Goal: Task Accomplishment & Management: Manage account settings

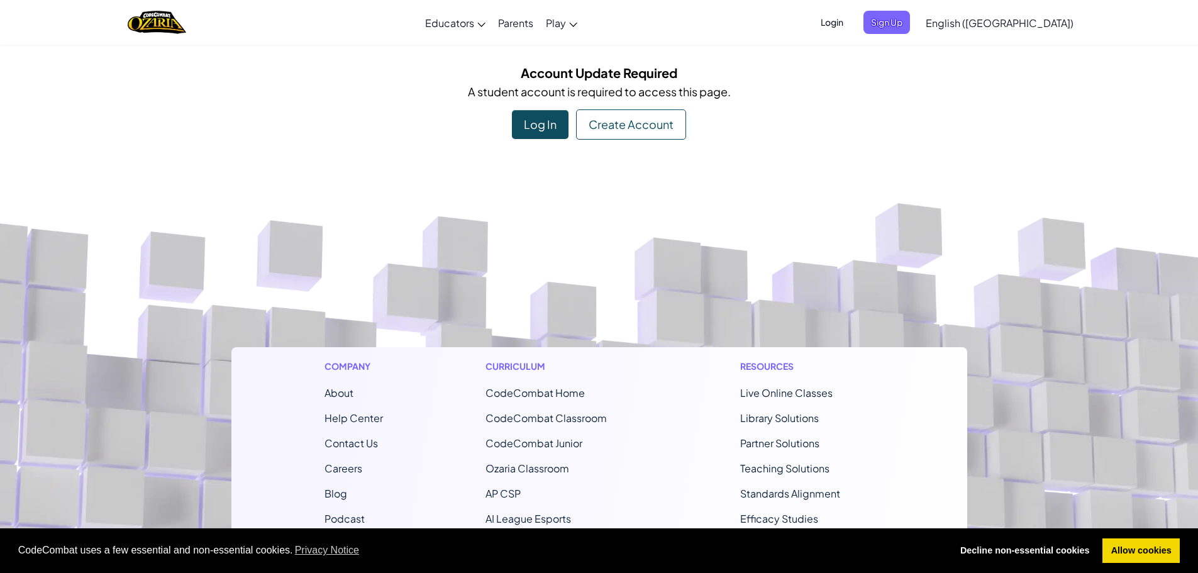
click at [549, 121] on div "Log In" at bounding box center [540, 124] width 57 height 29
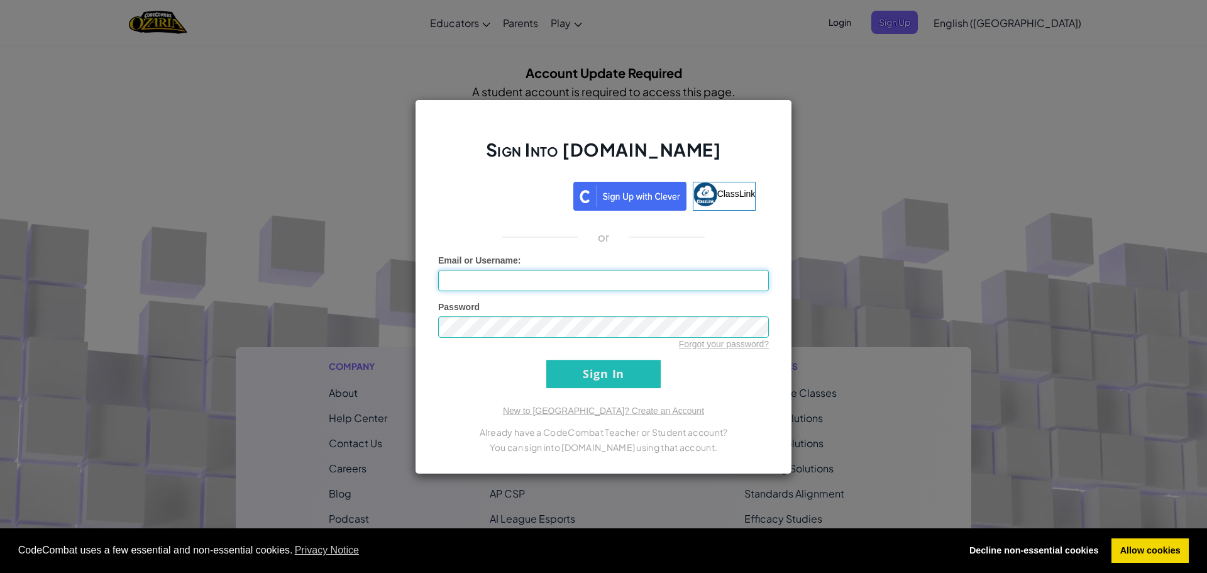
click at [533, 275] on input "Email or Username :" at bounding box center [603, 280] width 331 height 21
type input "c"
type input "[EMAIL_ADDRESS][DOMAIN_NAME]"
click at [624, 367] on input "Sign In" at bounding box center [603, 374] width 114 height 28
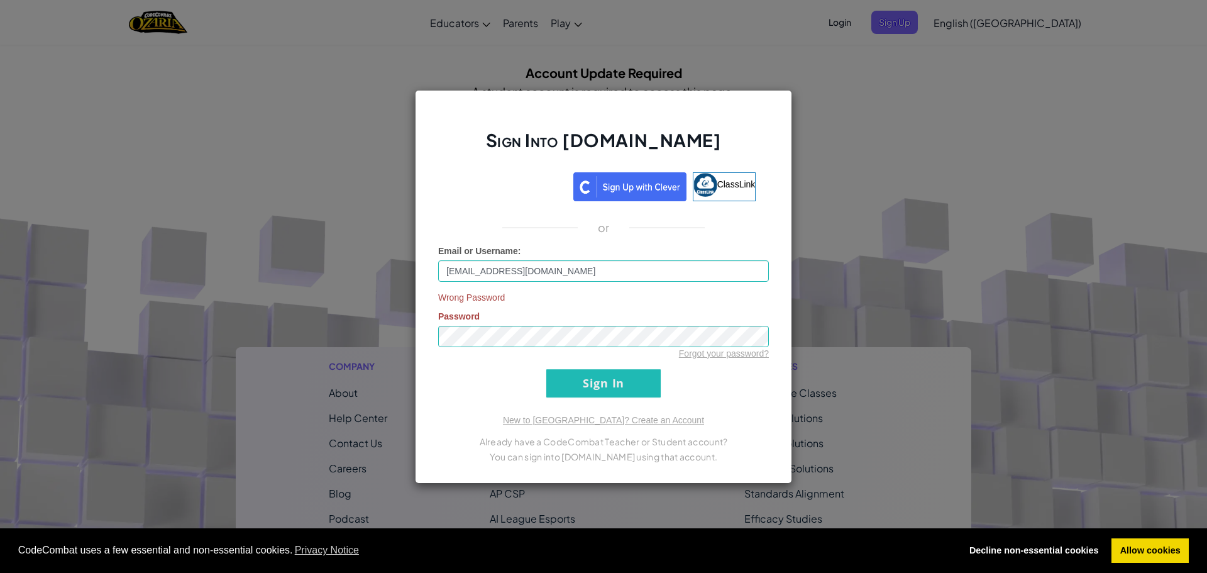
click at [513, 350] on div "Forgot your password?" at bounding box center [603, 353] width 331 height 13
click at [567, 379] on input "Sign In" at bounding box center [603, 383] width 114 height 28
click at [570, 379] on input "Sign In" at bounding box center [603, 383] width 114 height 28
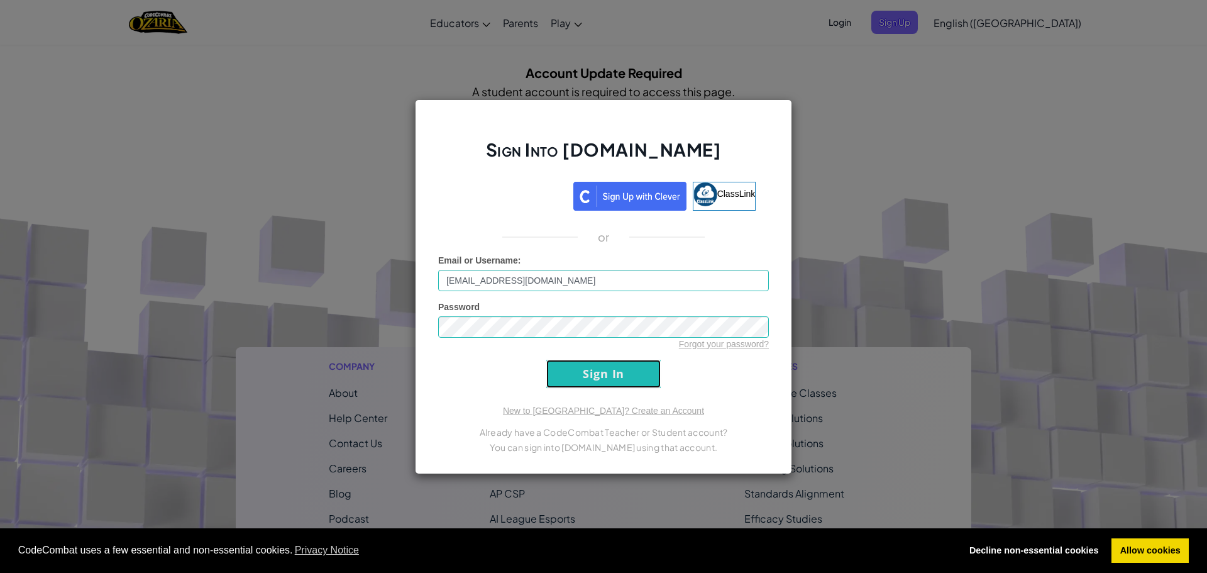
click at [570, 379] on input "Sign In" at bounding box center [603, 374] width 114 height 28
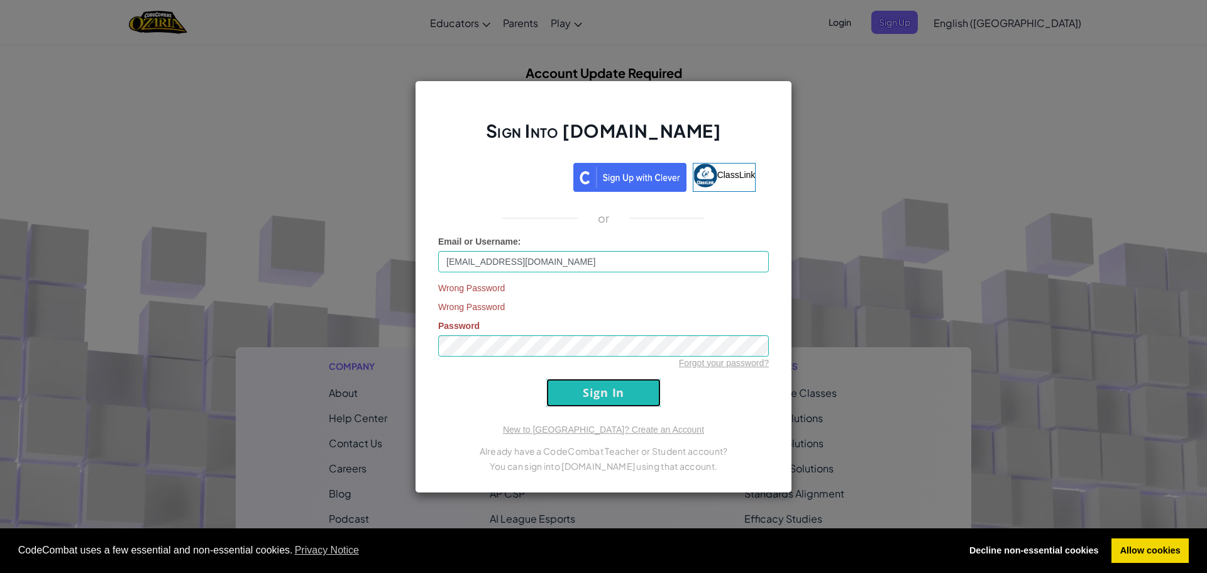
click at [570, 379] on input "Sign In" at bounding box center [603, 393] width 114 height 28
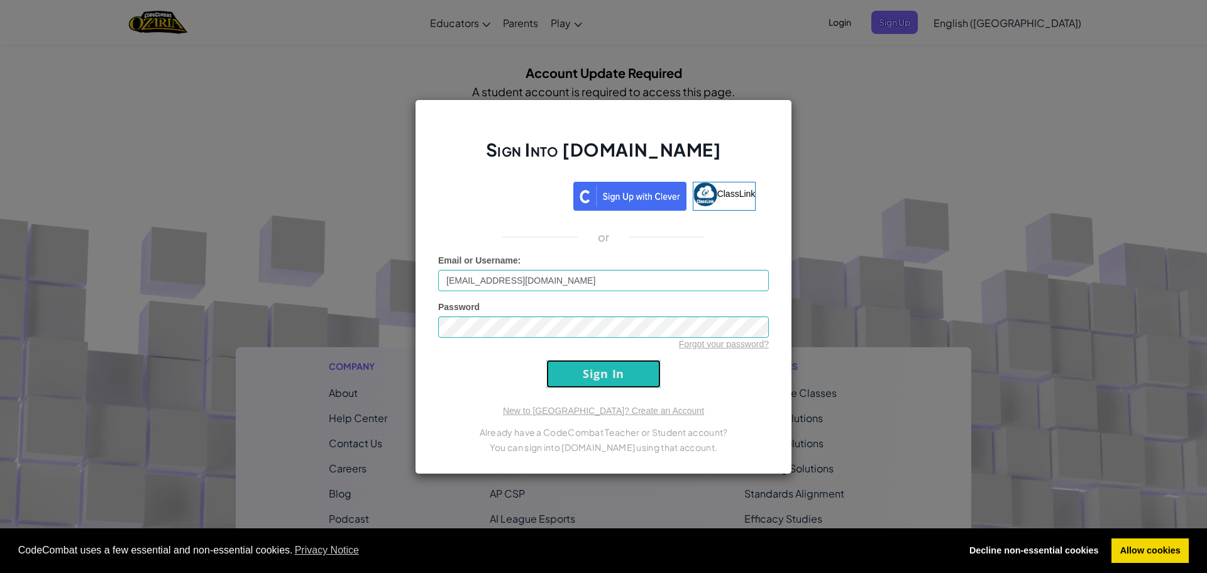
click at [570, 379] on input "Sign In" at bounding box center [603, 374] width 114 height 28
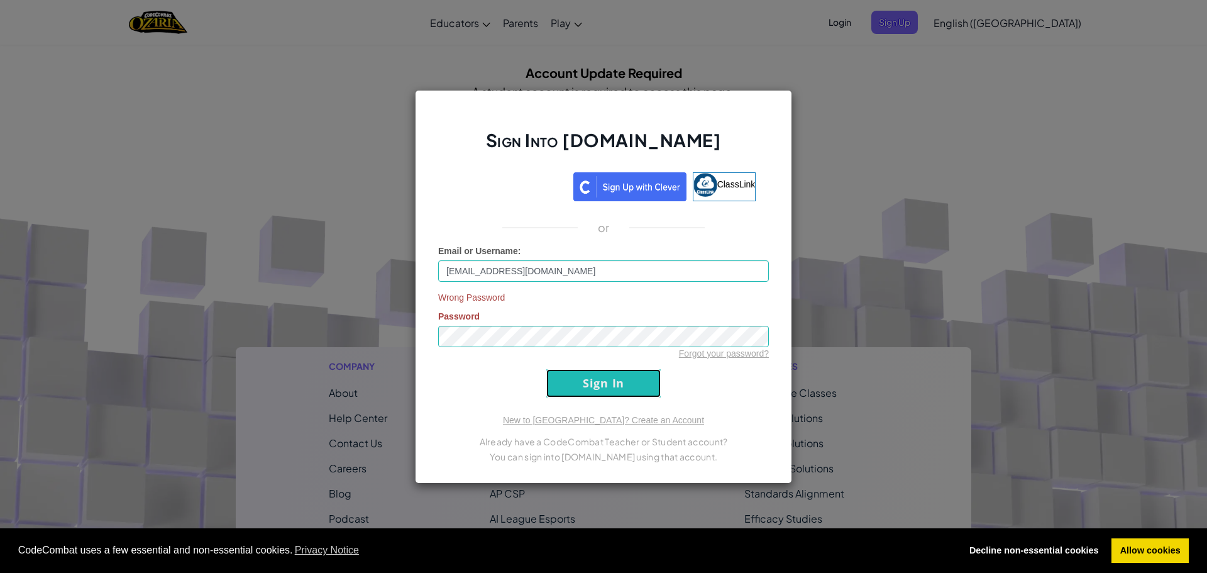
click at [570, 379] on input "Sign In" at bounding box center [603, 383] width 114 height 28
click at [852, 150] on div "Sign Into [DOMAIN_NAME] ClassLink or Email or Username : [EMAIL_ADDRESS][DOMAIN…" at bounding box center [603, 286] width 1207 height 573
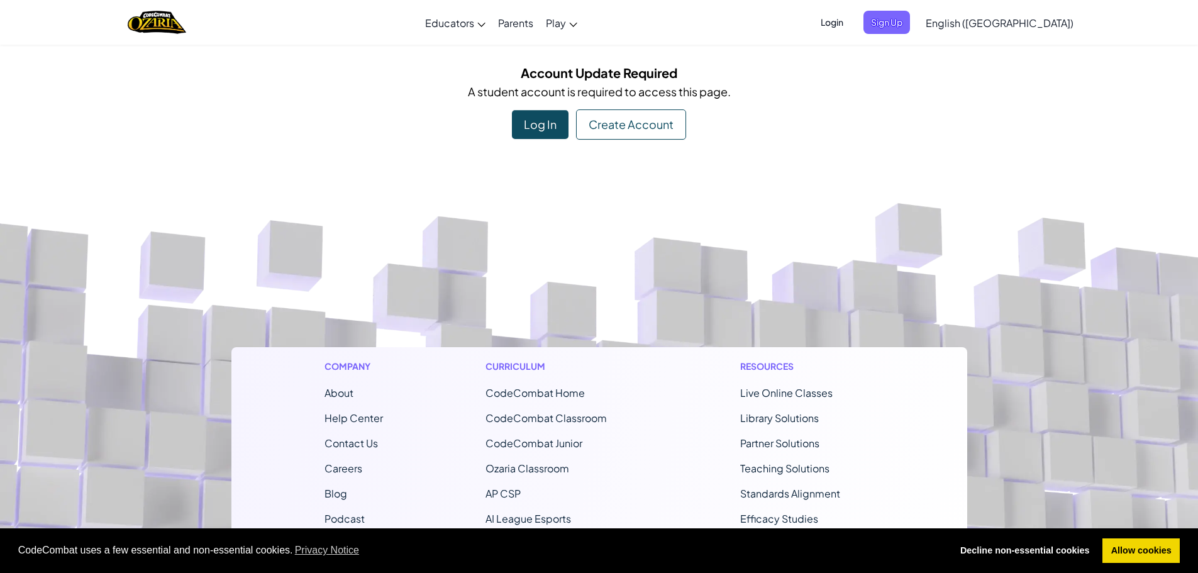
click at [851, 21] on span "Login" at bounding box center [832, 22] width 38 height 23
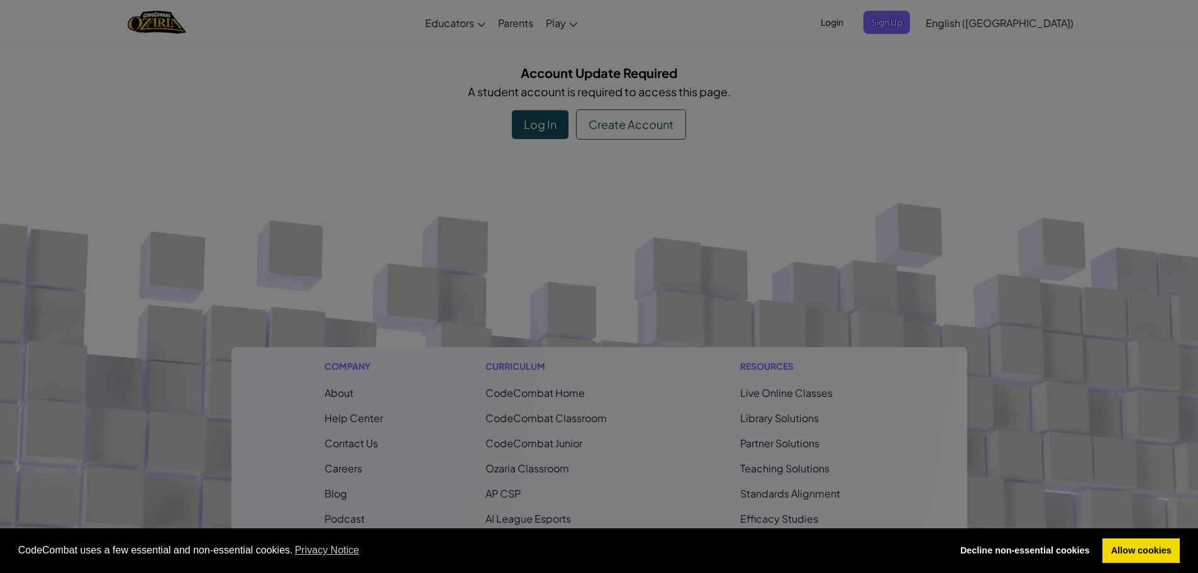
type input "[EMAIL_ADDRESS][DOMAIN_NAME]"
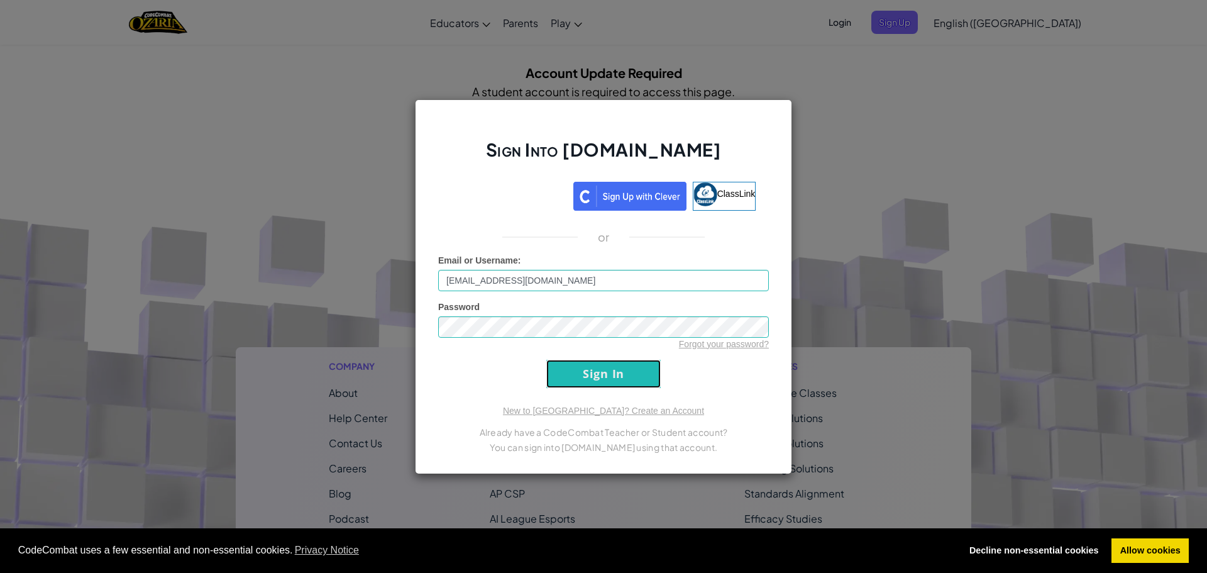
click at [587, 372] on input "Sign In" at bounding box center [603, 374] width 114 height 28
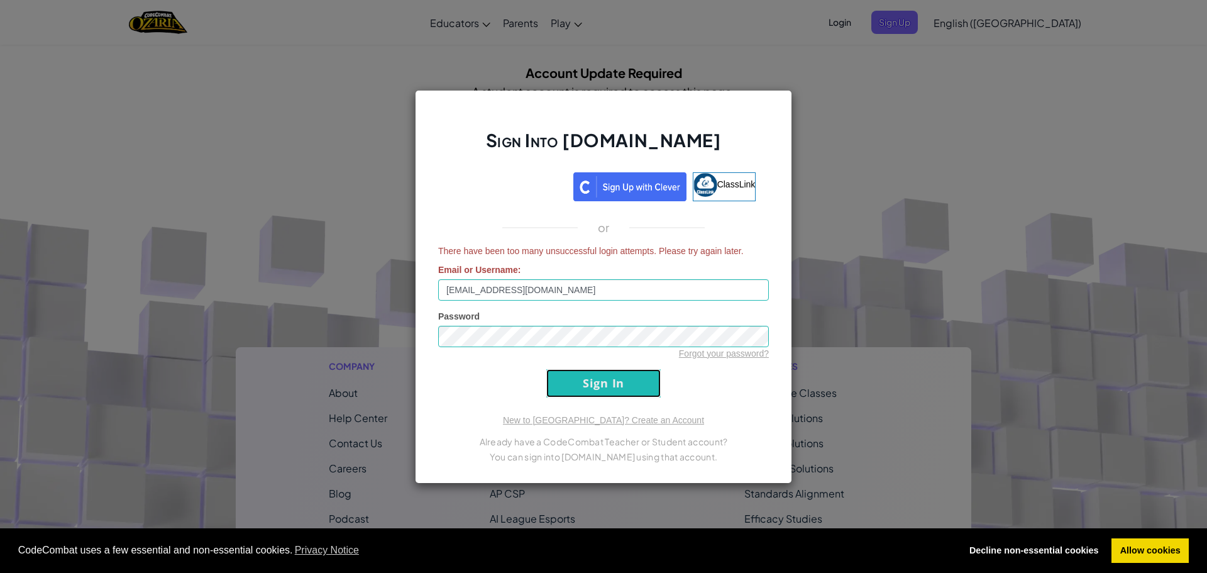
click at [587, 379] on input "Sign In" at bounding box center [603, 383] width 114 height 28
click at [724, 355] on link "Forgot your password?" at bounding box center [724, 353] width 90 height 10
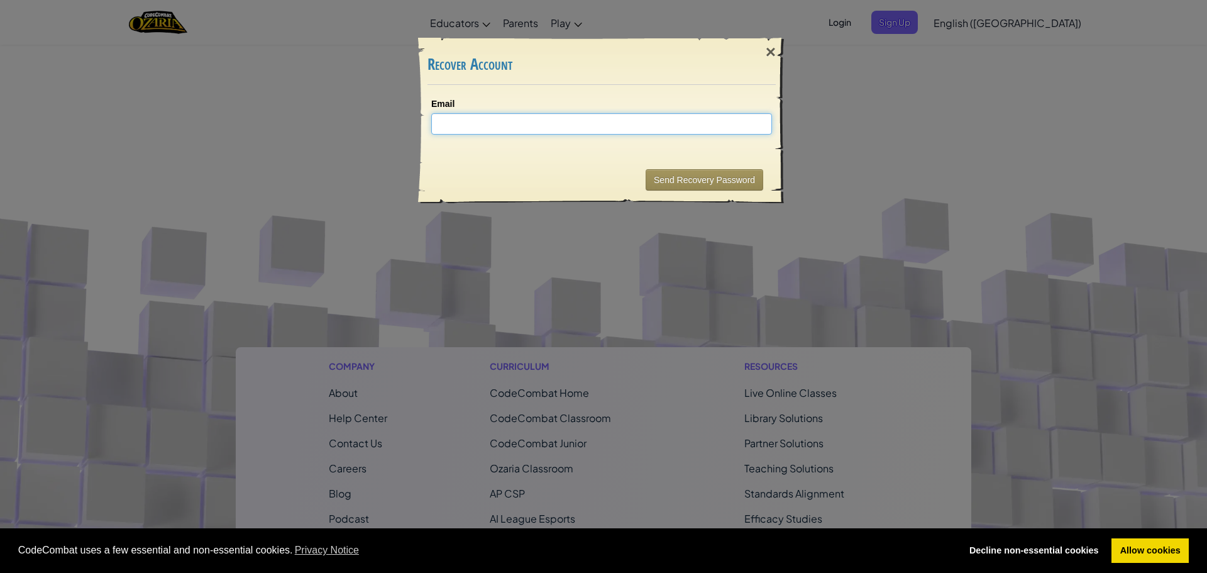
type input "C"
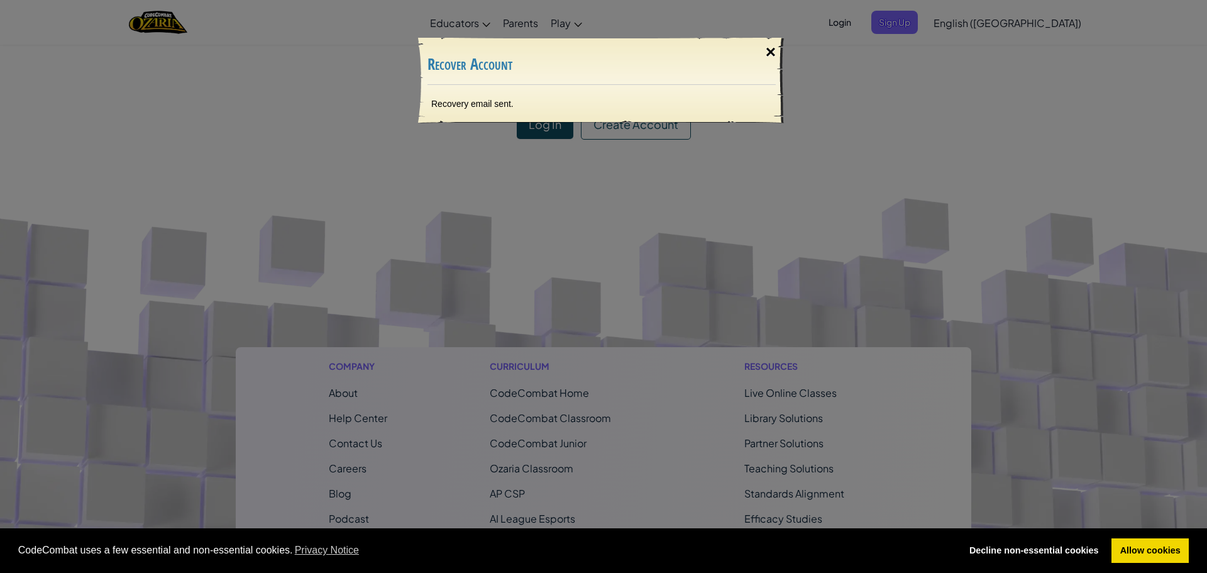
click at [767, 51] on div "×" at bounding box center [771, 52] width 29 height 36
